Goal: Communication & Community: Answer question/provide support

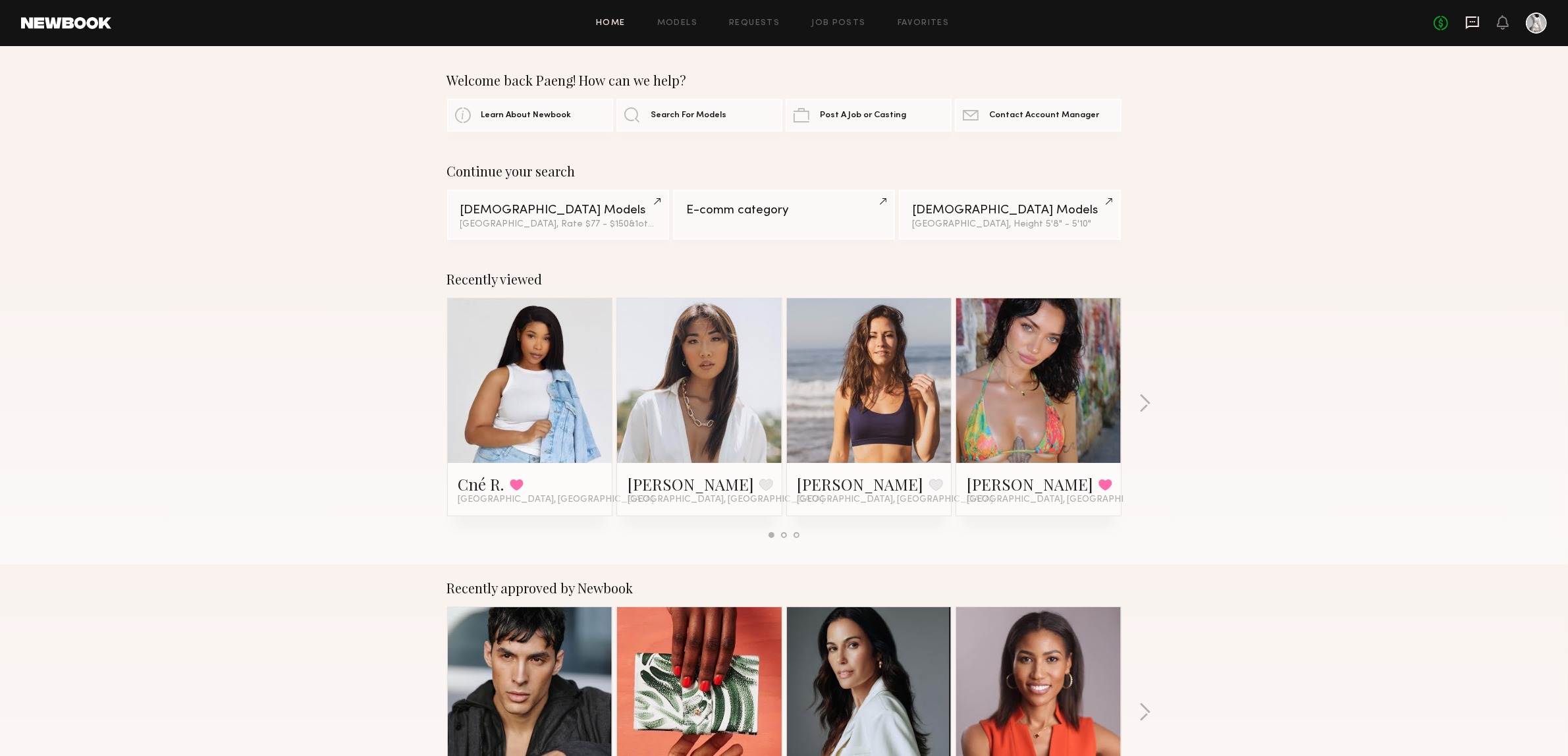
click at [1476, 27] on icon at bounding box center [1473, 23] width 15 height 15
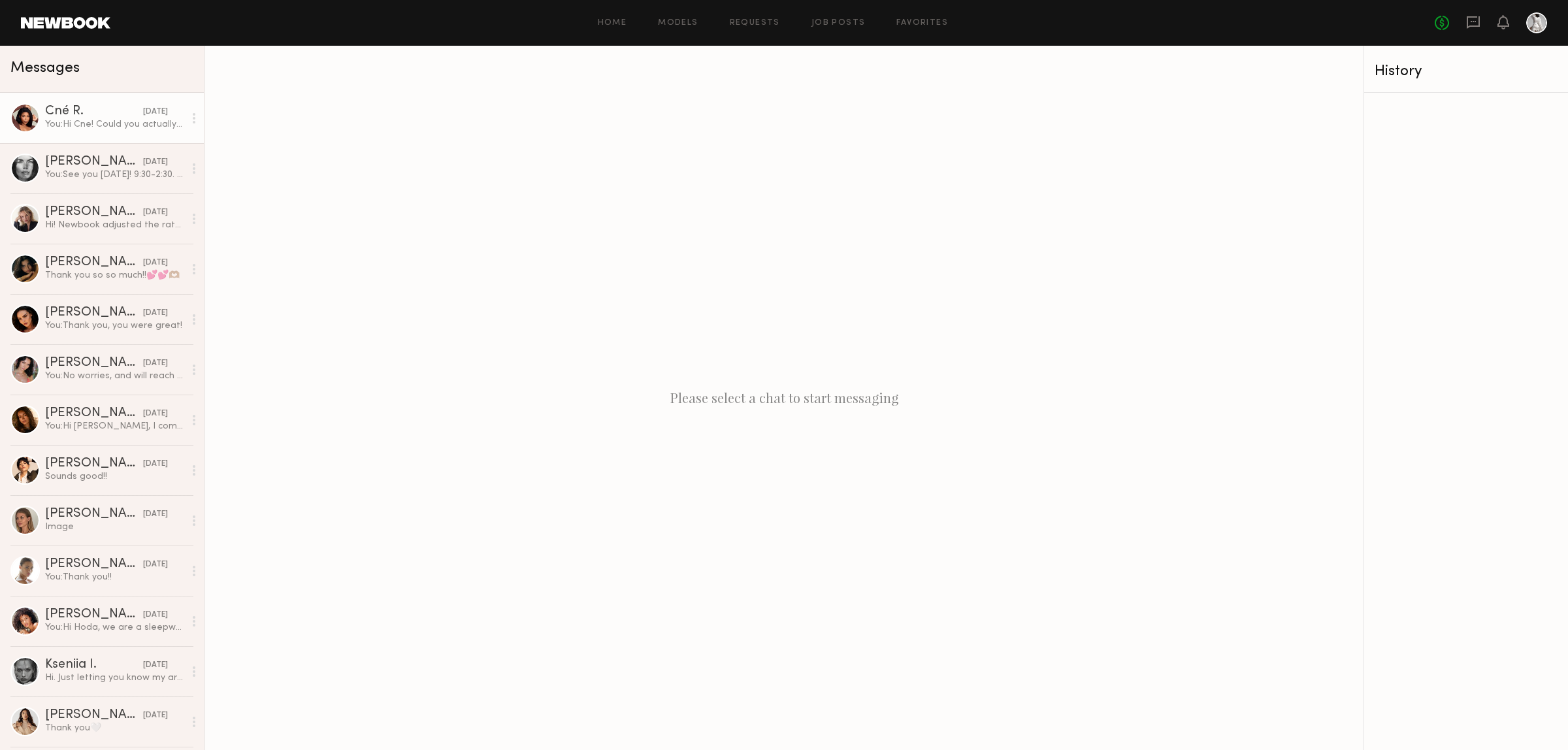
click at [87, 108] on div "Cné R." at bounding box center [94, 112] width 98 height 13
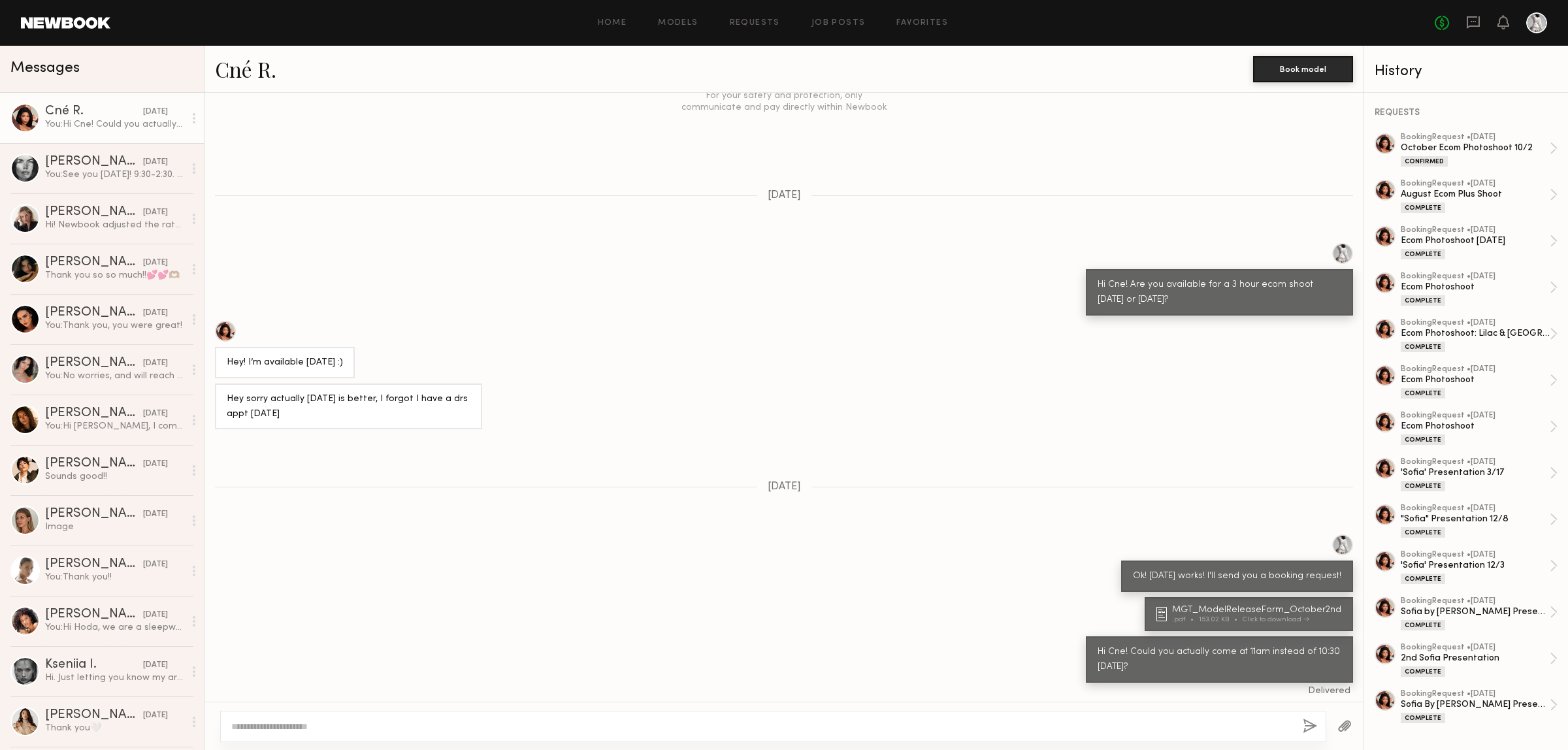
scroll to position [402, 0]
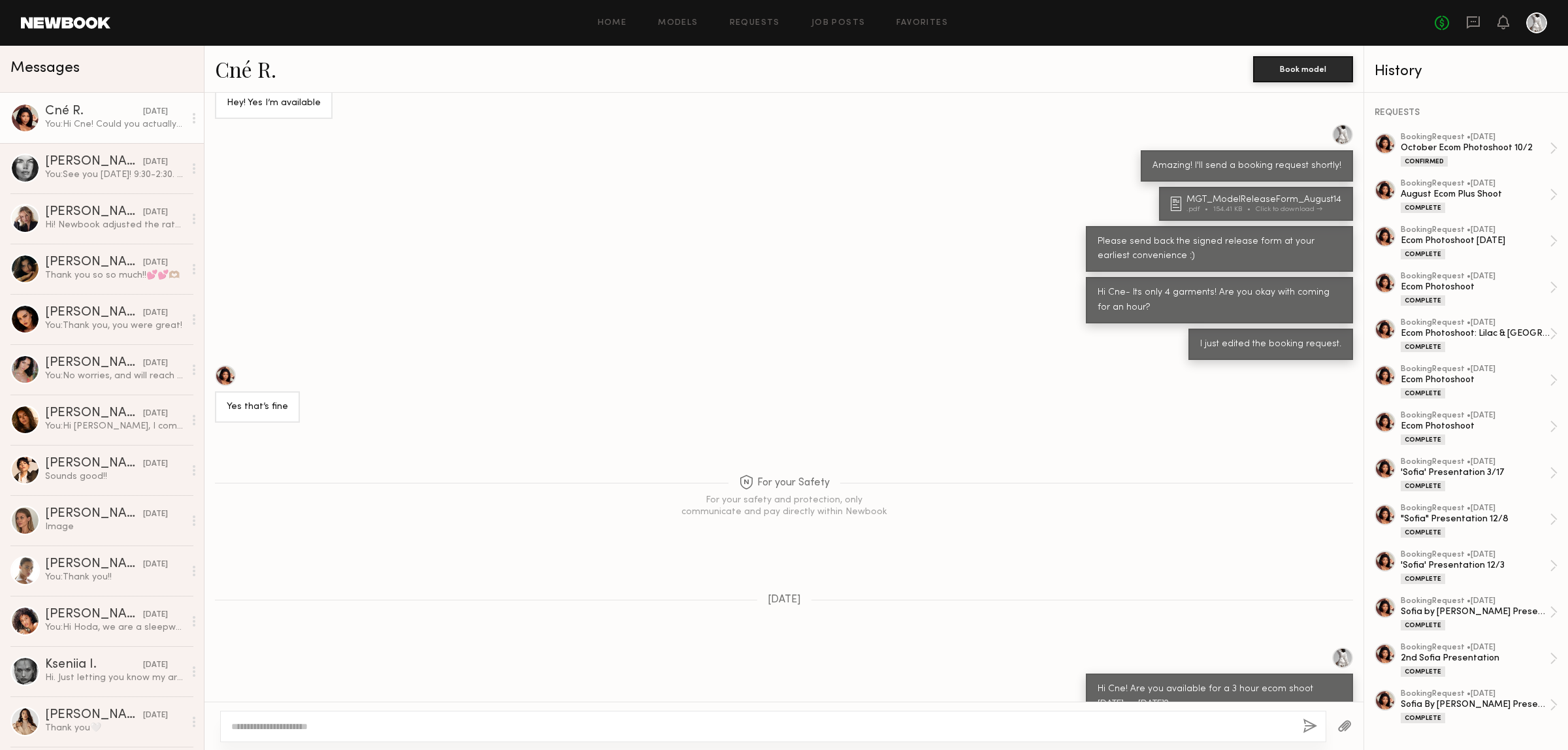
scroll to position [14349, 0]
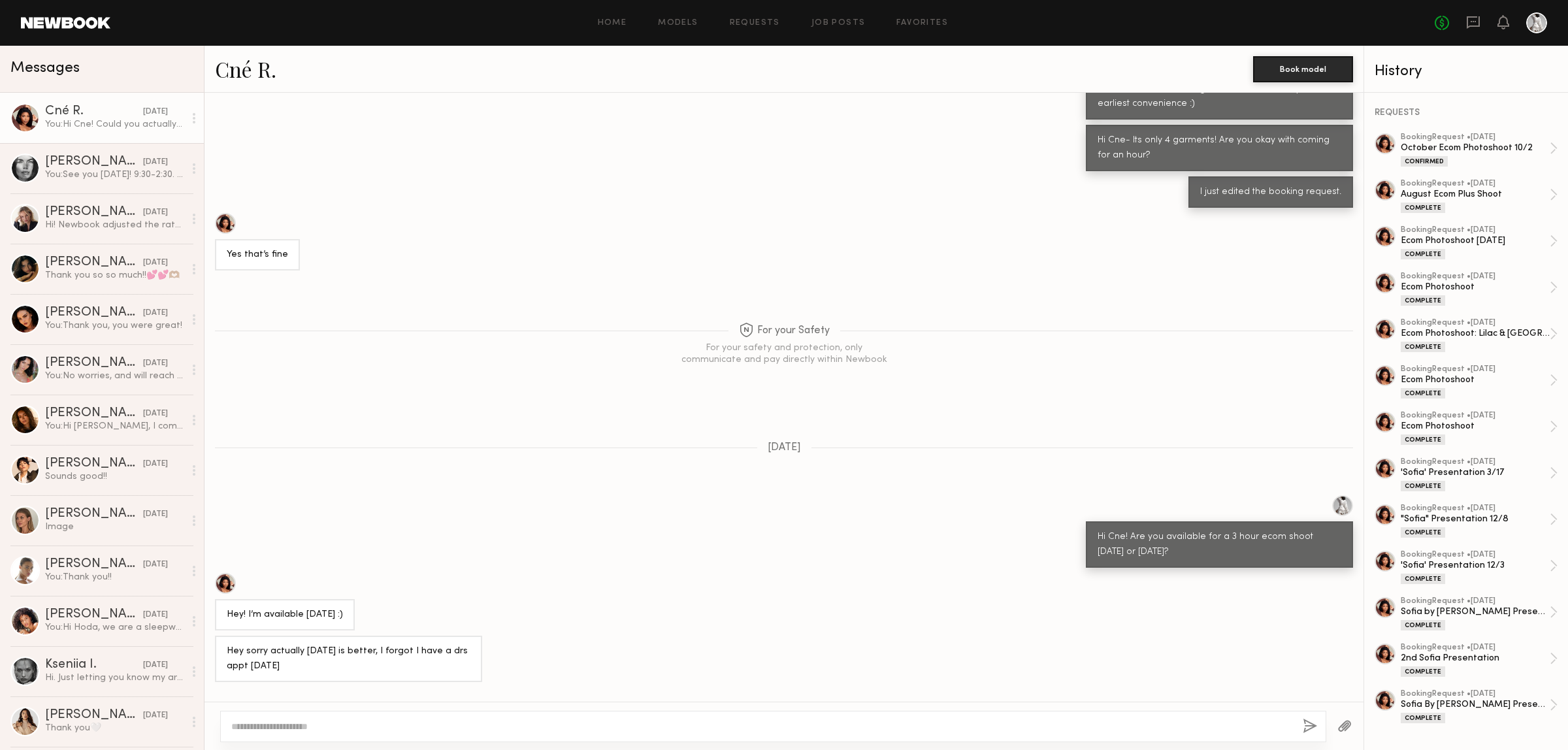
click at [435, 276] on div "For your Safety For your safety and protection, only communicate and pay direct…" at bounding box center [784, 329] width 1159 height 105
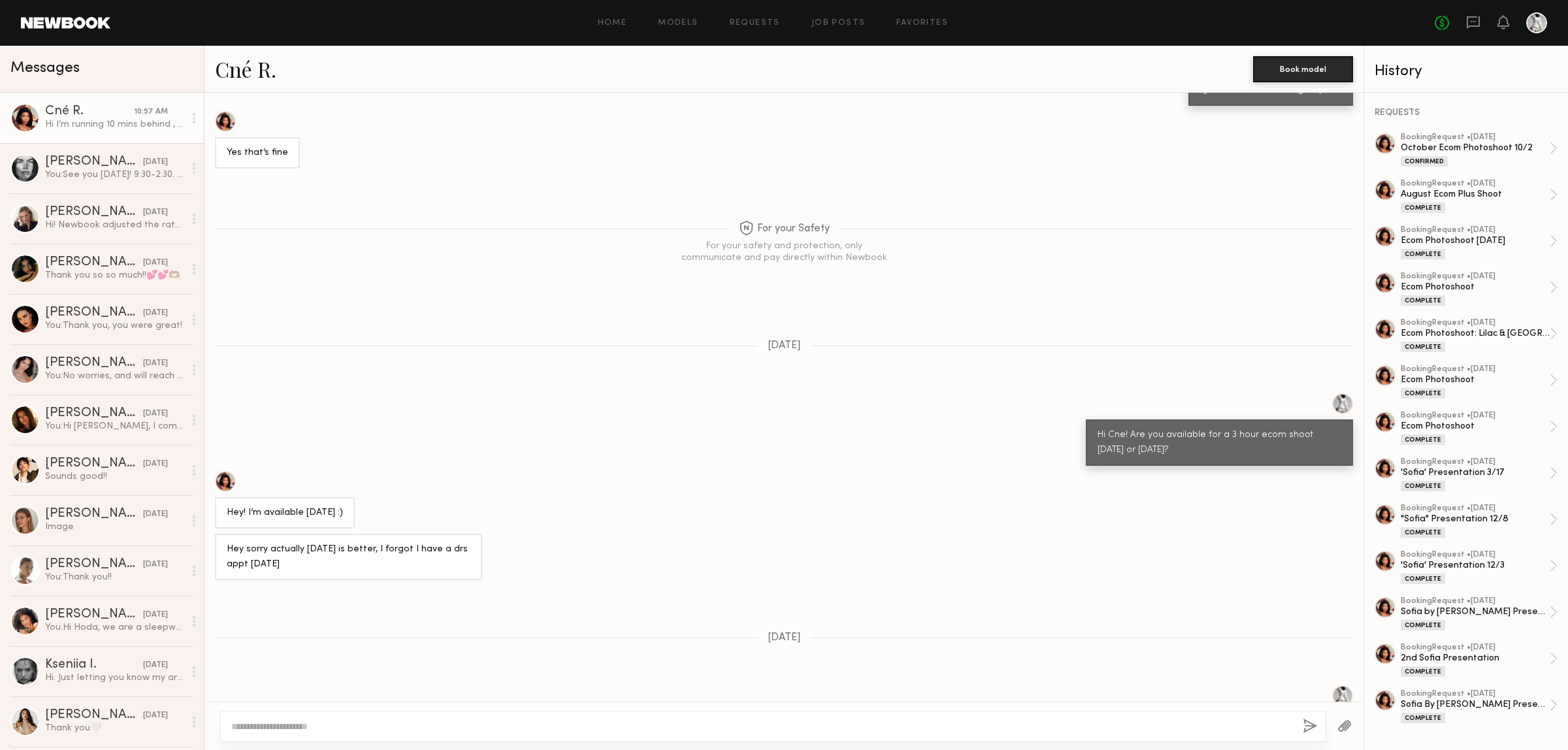
scroll to position [14575, 0]
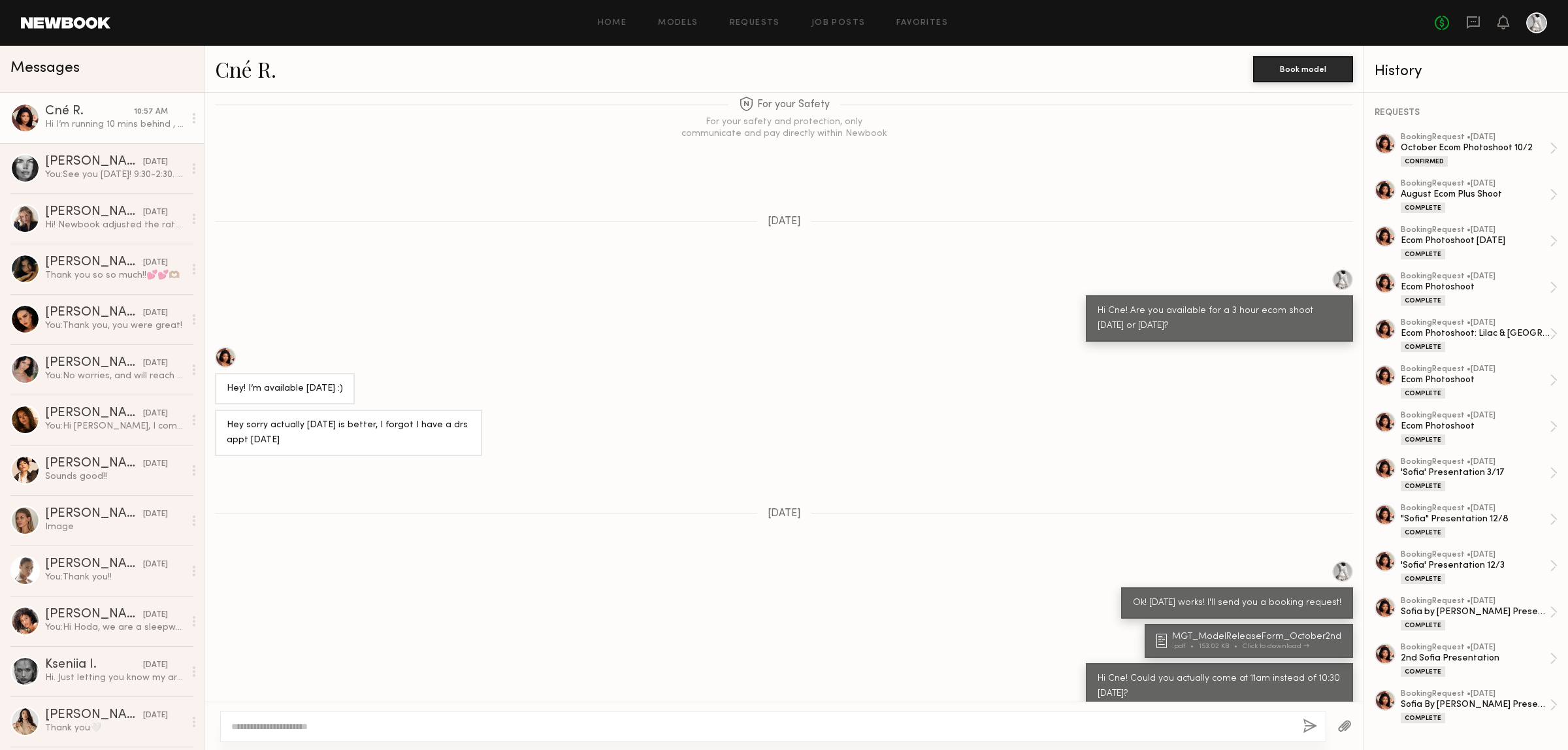
click at [514, 722] on textarea at bounding box center [762, 726] width 1061 height 13
type textarea "**********"
click at [1303, 719] on button "button" at bounding box center [1310, 727] width 15 height 16
